Goal: Transaction & Acquisition: Obtain resource

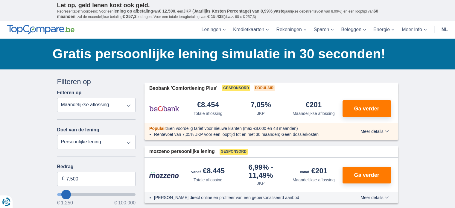
click at [100, 104] on select "Totale aflossing JKP Maandelijkse aflossing" at bounding box center [96, 105] width 79 height 14
click at [89, 142] on select "Persoonlijke lening Auto Moto / fiets Mobilhome / caravan Renovatie Energie Sch…" at bounding box center [96, 142] width 79 height 14
select select "vehicleLoan"
click at [57, 135] on select "Persoonlijke lening Auto Moto / fiets Mobilhome / caravan Renovatie Energie Sch…" at bounding box center [96, 142] width 79 height 14
select select "3-4"
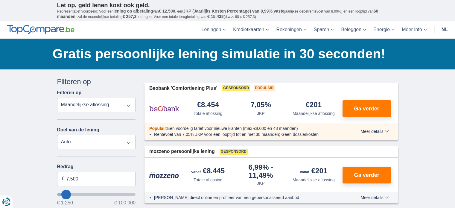
type input "15.000"
type input "15250"
select select "60"
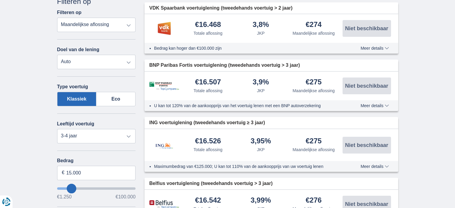
scroll to position [85, 0]
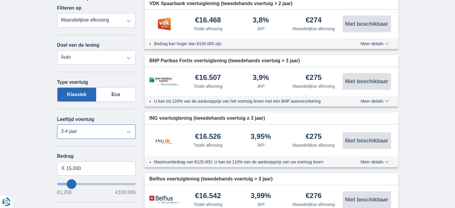
click at [82, 132] on select "Nieuw 0-1 jaar 1-2 jaar 2-3 jaar 3-4 jaar 4-5 jaar 5+ jaar" at bounding box center [96, 131] width 79 height 14
select select "new"
click at [57, 124] on select "Nieuw 0-1 jaar 1-2 jaar 2-3 jaar 3-4 jaar 4-5 jaar 5+ jaar" at bounding box center [96, 131] width 79 height 14
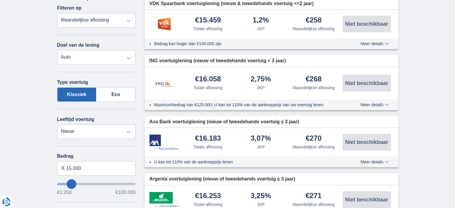
type input "16.250"
type input "16250"
select select "84"
type input "17250"
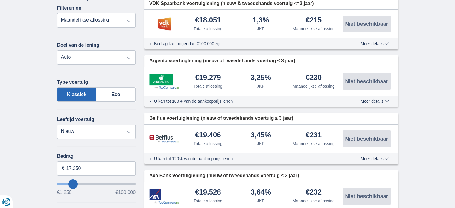
type input "21.250"
type input "21250"
type input "22.250"
type input "22250"
select select "120"
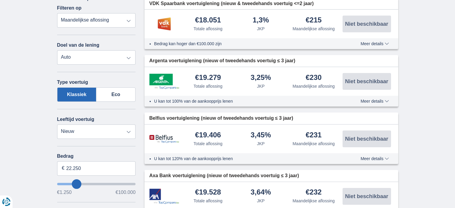
type input "22250"
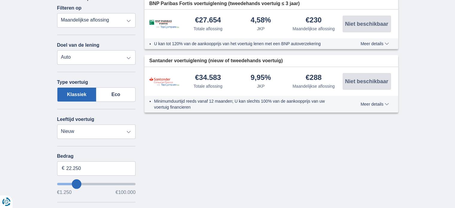
type input "27.250"
type input "28250"
type input "23.250"
type input "23250"
click at [77, 183] on input "wantToBorrow" at bounding box center [96, 184] width 79 height 2
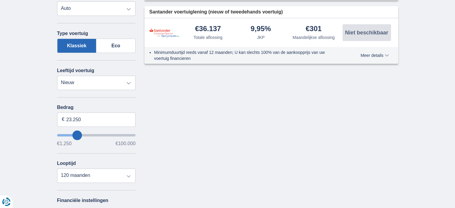
scroll to position [134, 0]
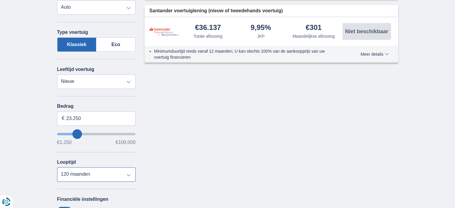
click at [93, 176] on select "12 maanden 18 maanden 24 maanden 30 maanden 36 maanden 42 maanden 48 maanden 60…" at bounding box center [96, 174] width 79 height 14
select select "60"
click at [57, 167] on select "12 maanden 18 maanden 24 maanden 30 maanden 36 maanden 42 maanden 48 maanden 60…" at bounding box center [96, 174] width 79 height 14
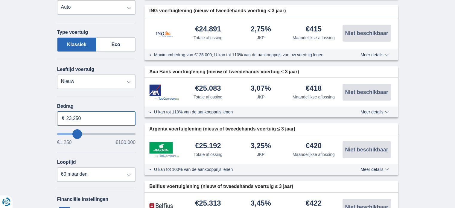
click at [89, 117] on input "23.250" at bounding box center [96, 118] width 79 height 14
drag, startPoint x: 89, startPoint y: 117, endPoint x: 51, endPoint y: 119, distance: 37.4
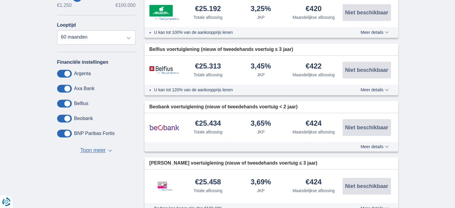
scroll to position [272, 0]
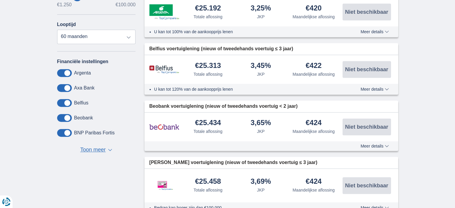
type input "25.000"
type input "25250"
click at [95, 150] on span "Toon meer" at bounding box center [92, 150] width 25 height 8
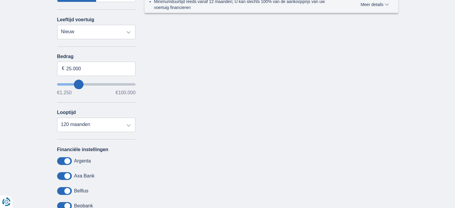
scroll to position [184, 0]
click at [129, 122] on select "12 maanden 18 maanden 24 maanden 30 maanden 36 maanden 42 maanden 48 maanden 60…" at bounding box center [96, 125] width 79 height 14
select select "60"
click at [57, 118] on select "12 maanden 18 maanden 24 maanden 30 maanden 36 maanden 42 maanden 48 maanden 60…" at bounding box center [96, 125] width 79 height 14
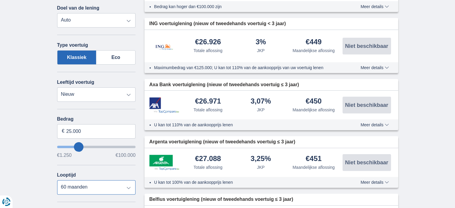
scroll to position [122, 0]
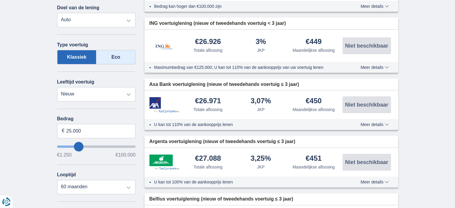
click at [108, 56] on label "Eco" at bounding box center [115, 57] width 39 height 14
click at [0, 0] on input "Eco" at bounding box center [0, 0] width 0 height 0
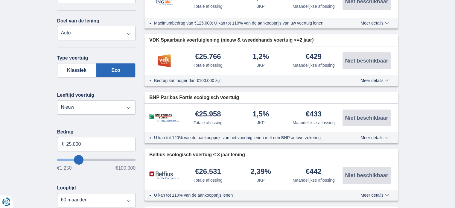
scroll to position [109, 0]
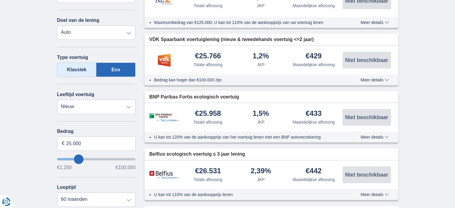
click at [68, 63] on label "Klassiek" at bounding box center [76, 69] width 39 height 14
click at [0, 0] on input "Klassiek" at bounding box center [0, 0] width 0 height 0
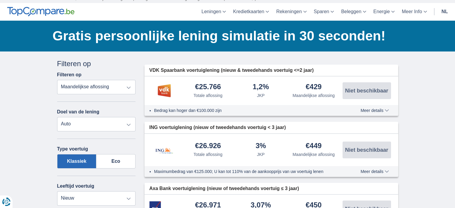
scroll to position [17, 0]
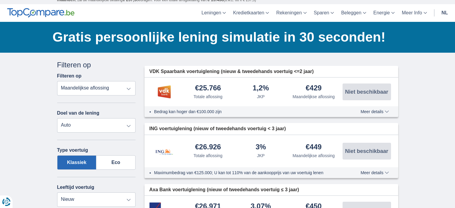
click at [72, 91] on select "Totale aflossing JKP Maandelijkse aflossing" at bounding box center [96, 88] width 79 height 14
click at [57, 81] on select "Totale aflossing JKP Maandelijkse aflossing" at bounding box center [96, 88] width 79 height 14
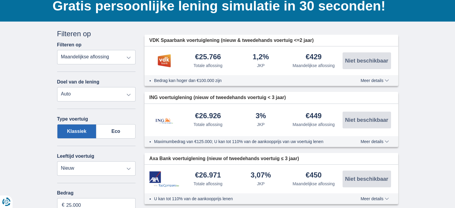
scroll to position [0, 0]
